Goal: Find specific page/section: Find specific page/section

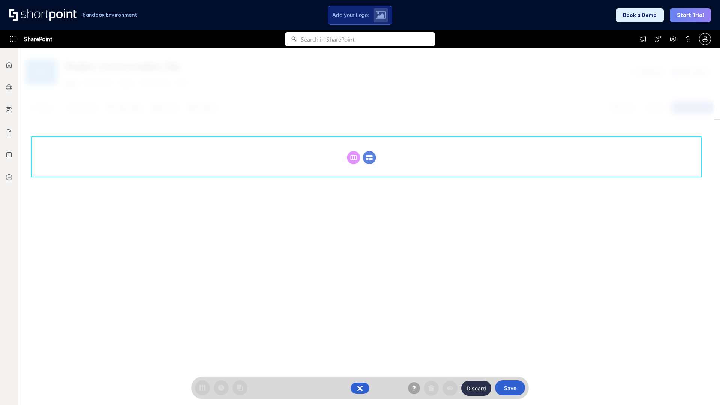
click at [370, 151] on circle at bounding box center [369, 157] width 13 height 13
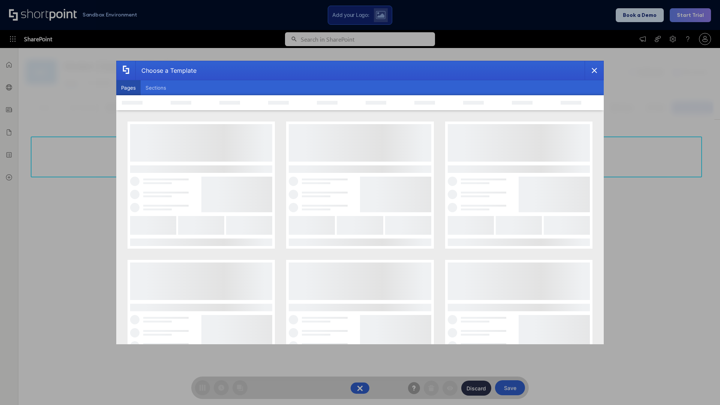
scroll to position [103, 0]
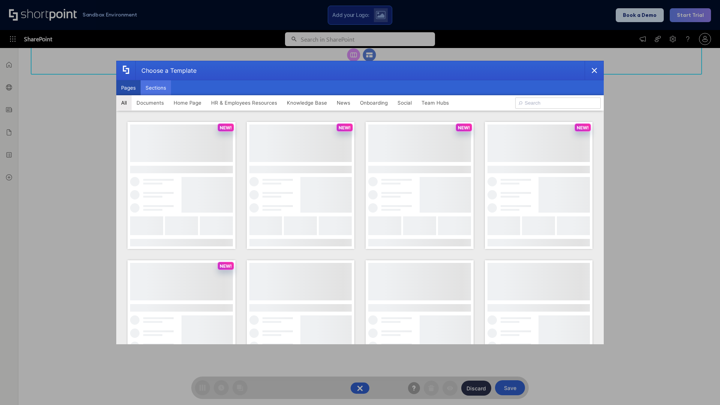
click at [156, 88] on button "Sections" at bounding box center [156, 87] width 30 height 15
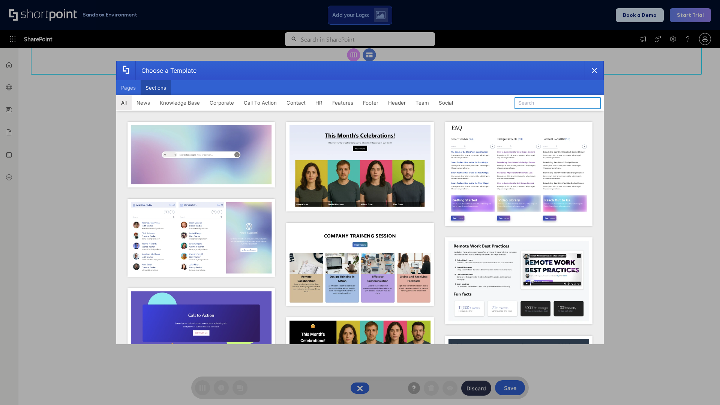
type input "Employee Spotlight 1"
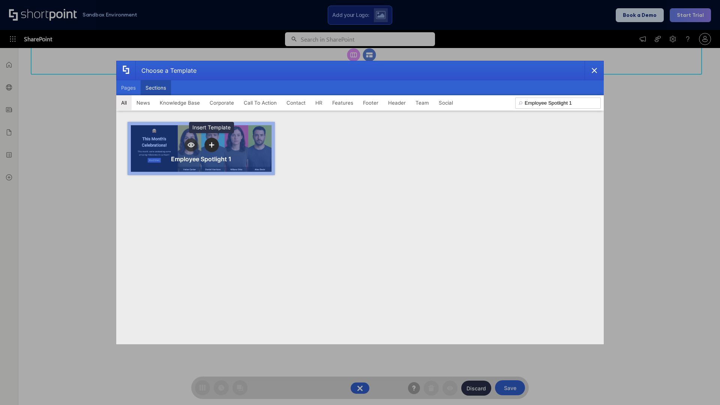
click at [212, 145] on icon "template selector" at bounding box center [211, 144] width 5 height 5
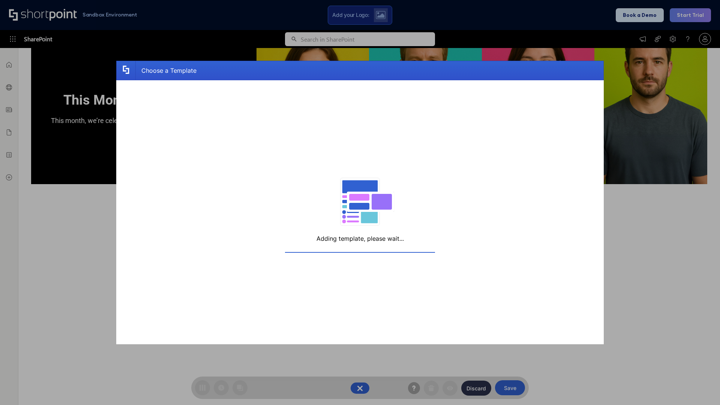
scroll to position [98, 0]
